Goal: Check status

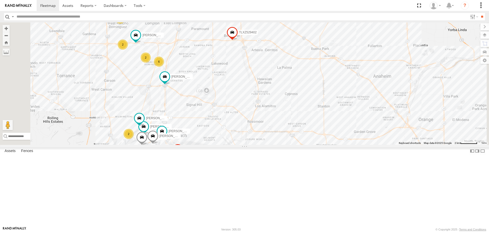
drag, startPoint x: 213, startPoint y: 96, endPoint x: 272, endPoint y: 111, distance: 60.6
click at [272, 111] on div "TAXZ467188 [PERSON_NAME] [PERSON_NAME] T-1632 [PERSON_NAME] [PERSON_NAME]/T-162…" at bounding box center [244, 83] width 489 height 122
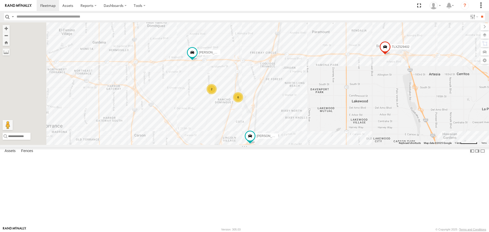
drag, startPoint x: 279, startPoint y: 107, endPoint x: 334, endPoint y: 113, distance: 55.6
click at [334, 113] on div "TAXZ467188 [PERSON_NAME] [PERSON_NAME] T-1632 [PERSON_NAME] [PERSON_NAME]/T-162…" at bounding box center [244, 83] width 489 height 122
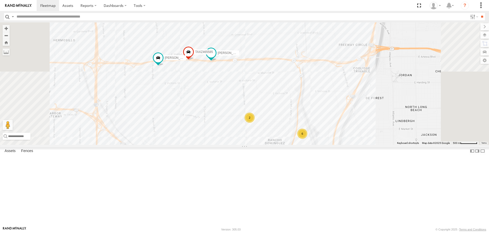
click at [312, 80] on div "TAXZ467188 [PERSON_NAME] [PERSON_NAME] T-1632 [PERSON_NAME] [PERSON_NAME]/T-162…" at bounding box center [244, 83] width 489 height 122
click at [308, 76] on div "TAXZ467188 [PERSON_NAME] [PERSON_NAME] T-1632 [PERSON_NAME] [PERSON_NAME]/T-162…" at bounding box center [244, 83] width 489 height 122
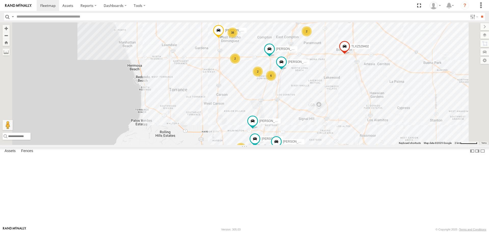
drag, startPoint x: 378, startPoint y: 124, endPoint x: 393, endPoint y: 128, distance: 15.6
click at [378, 124] on div "TAXZ467188 [PERSON_NAME] [PERSON_NAME] T-1632 [PERSON_NAME] [PERSON_NAME]/T-162…" at bounding box center [244, 83] width 489 height 122
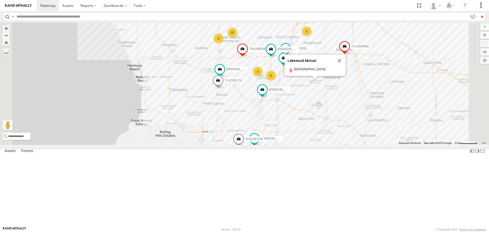
drag, startPoint x: 351, startPoint y: 45, endPoint x: 354, endPoint y: 44, distance: 3.9
click at [351, 45] on div "[PERSON_NAME]/337202 [PERSON_NAME]/T-1625 [PERSON_NAME]/T-1698 DANTE TAXZ465585…" at bounding box center [244, 83] width 489 height 122
click at [345, 67] on button "Close" at bounding box center [339, 61] width 12 height 12
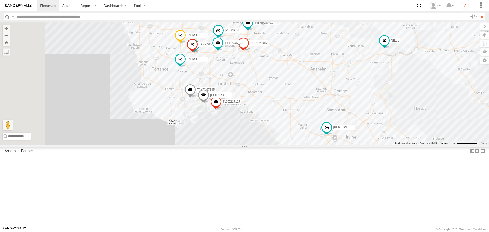
drag, startPoint x: 302, startPoint y: 57, endPoint x: 349, endPoint y: 196, distance: 146.4
click at [349, 145] on div "[PERSON_NAME]/T-1625 [PERSON_NAME]/T-1623 TAXZ467188 884493/[PERSON_NAME]-1620/…" at bounding box center [244, 83] width 489 height 122
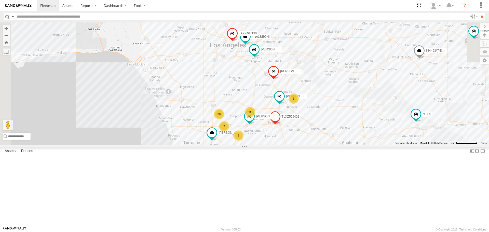
drag, startPoint x: 284, startPoint y: 71, endPoint x: 313, endPoint y: 131, distance: 66.8
click at [313, 131] on div "[PERSON_NAME]/T-1625 [PERSON_NAME]/T-1623 TAXZ467188 884493/[PERSON_NAME]-1620/…" at bounding box center [244, 83] width 489 height 122
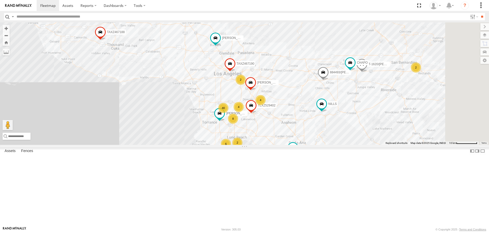
drag, startPoint x: 334, startPoint y: 189, endPoint x: 306, endPoint y: 164, distance: 37.2
click at [318, 145] on div "[PERSON_NAME]/T-1623 TAXZ467188 884493/[PERSON_NAME]-1620/[PERSON_NAME]/T-1698 …" at bounding box center [244, 83] width 489 height 122
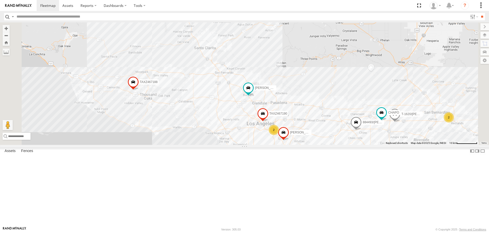
drag, startPoint x: 336, startPoint y: 84, endPoint x: 370, endPoint y: 137, distance: 63.2
click at [370, 135] on div "[PERSON_NAME]/T-1623 TAXZ467188 884493/[PERSON_NAME]-1620/[PERSON_NAME]/T-1698 …" at bounding box center [244, 83] width 489 height 122
click at [359, 107] on div "[PERSON_NAME]/T-1623 TAXZ467188 884493/[PERSON_NAME]-1620/[PERSON_NAME]/T-1698 …" at bounding box center [244, 83] width 489 height 122
